Goal: Check status: Check status

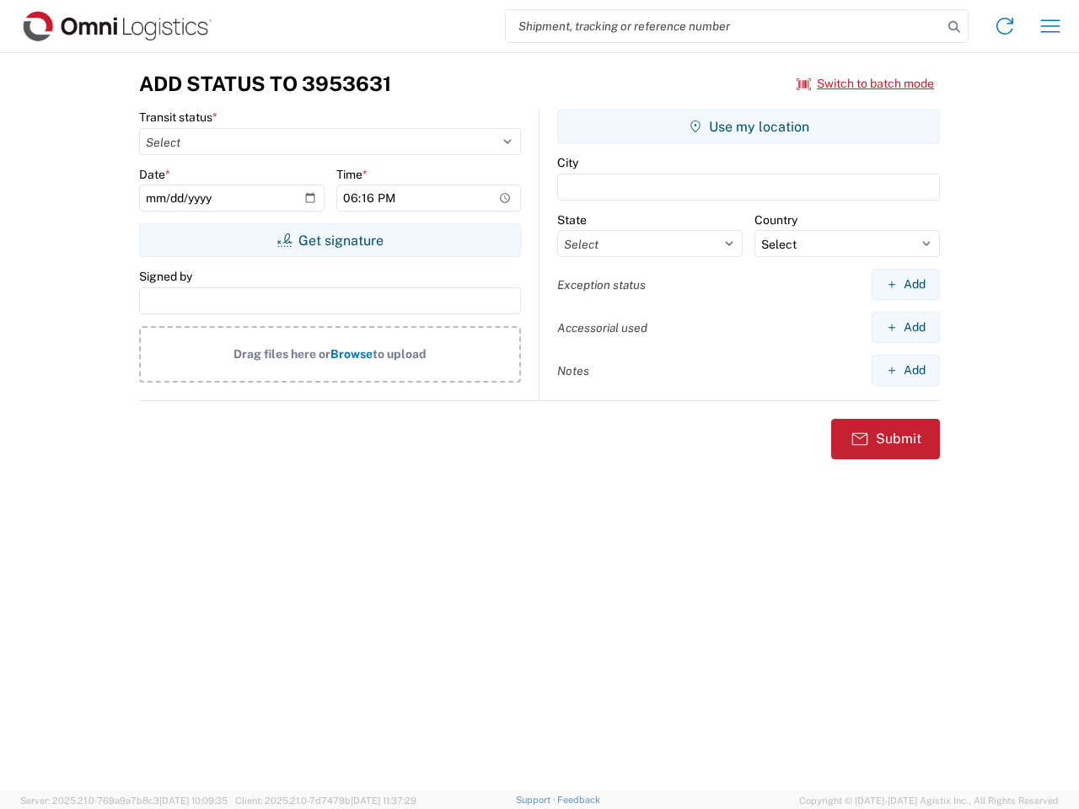
click at [724, 26] on input "search" at bounding box center [724, 26] width 437 height 32
click at [954, 27] on icon at bounding box center [954, 27] width 24 height 24
click at [1004, 26] on icon at bounding box center [1004, 26] width 27 height 27
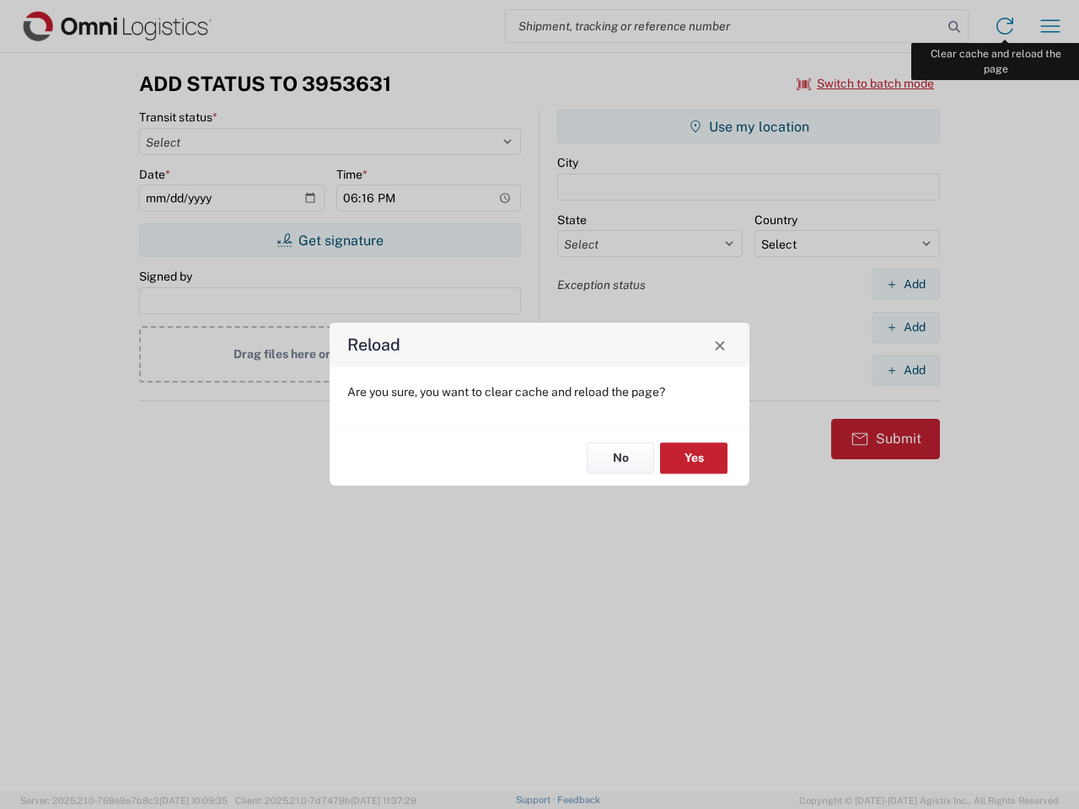
click at [1050, 26] on div "Reload Are you sure, you want to clear cache and reload the page? No Yes" at bounding box center [539, 404] width 1079 height 809
click at [865, 83] on div "Reload Are you sure, you want to clear cache and reload the page? No Yes" at bounding box center [539, 404] width 1079 height 809
click at [329, 240] on div "Reload Are you sure, you want to clear cache and reload the page? No Yes" at bounding box center [539, 404] width 1079 height 809
click at [748, 126] on div "Reload Are you sure, you want to clear cache and reload the page? No Yes" at bounding box center [539, 404] width 1079 height 809
click at [905, 284] on div "Reload Are you sure, you want to clear cache and reload the page? No Yes" at bounding box center [539, 404] width 1079 height 809
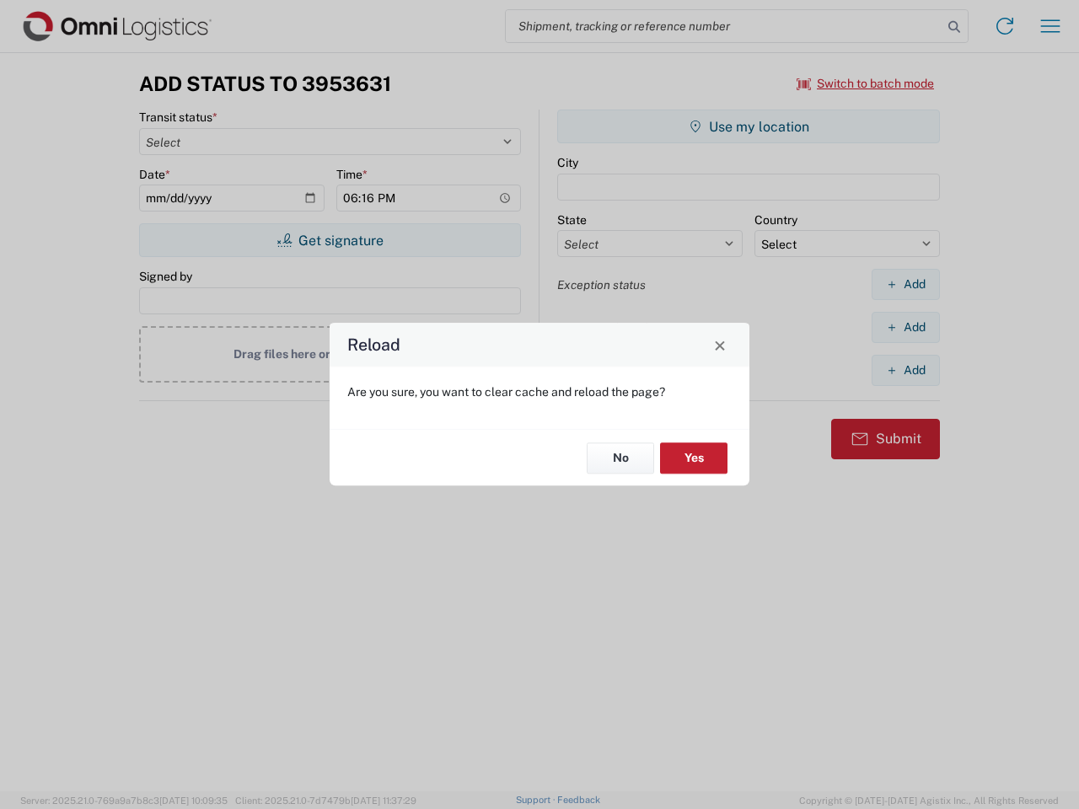
click at [905, 327] on div "Reload Are you sure, you want to clear cache and reload the page? No Yes" at bounding box center [539, 404] width 1079 height 809
click at [905, 370] on div "Reload Are you sure, you want to clear cache and reload the page? No Yes" at bounding box center [539, 404] width 1079 height 809
